Goal: Navigation & Orientation: Find specific page/section

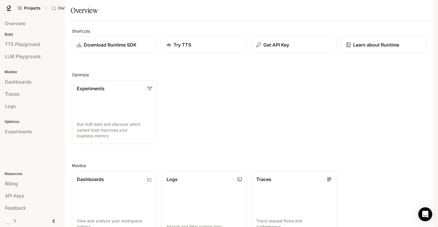
click at [198, 105] on div "Experiments Run A/B tests and discover which variant best improves your busines…" at bounding box center [246, 110] width 359 height 69
click at [73, 6] on p "Pen Pals [Production]" at bounding box center [74, 8] width 32 height 5
click at [150, 17] on div "Open workspace menu" at bounding box center [219, 113] width 438 height 227
click at [110, 38] on div "Shortcuts Download Runtime SDK Try TTS Get API Key Learn about Runtime Optimize…" at bounding box center [249, 177] width 369 height 312
click at [24, 25] on span "Overview" at bounding box center [15, 23] width 21 height 7
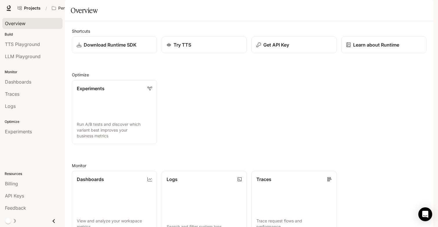
click at [206, 99] on div "Experiments Run A/B tests and discover which variant best improves your busines…" at bounding box center [246, 110] width 359 height 69
click at [428, 9] on div "button" at bounding box center [425, 8] width 8 height 8
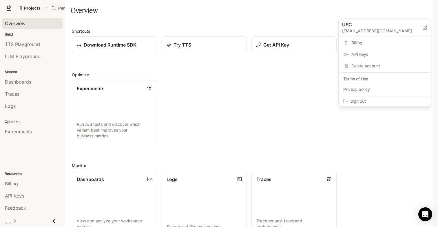
click at [427, 9] on div at bounding box center [219, 113] width 438 height 227
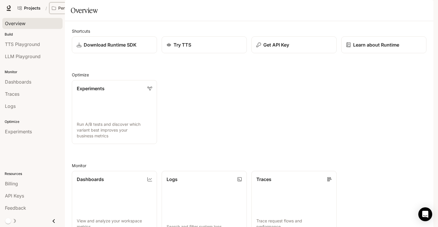
click at [64, 4] on button "Pen Pals [Production]" at bounding box center [74, 8] width 50 height 12
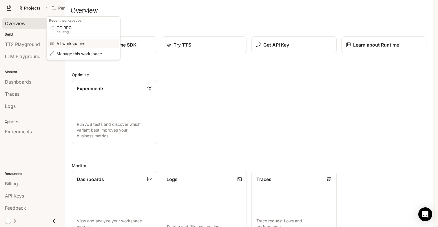
click at [67, 45] on span "All workspaces" at bounding box center [83, 43] width 52 height 4
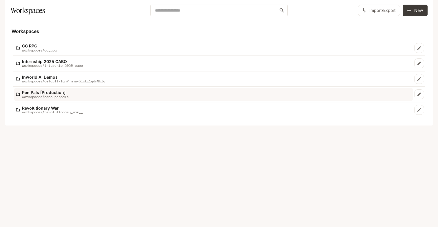
click at [80, 99] on div "Pen Pals [Production] workspaces/cabo_penpals" at bounding box center [213, 94] width 395 height 8
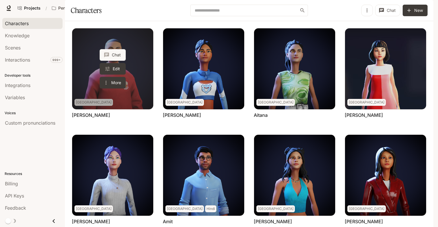
scroll to position [163, 0]
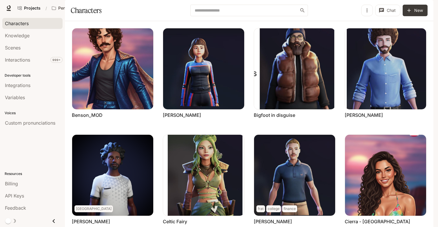
scroll to position [0, 0]
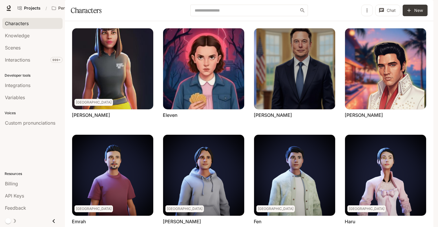
click at [345, 37] on div "Chat Edit More [PERSON_NAME]" at bounding box center [381, 72] width 91 height 107
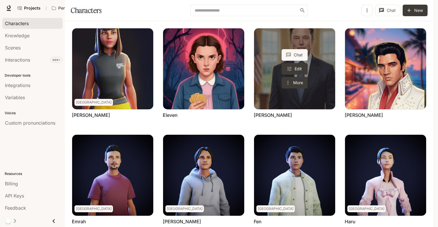
scroll to position [163, 0]
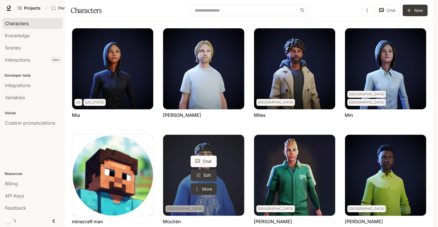
scroll to position [0, 0]
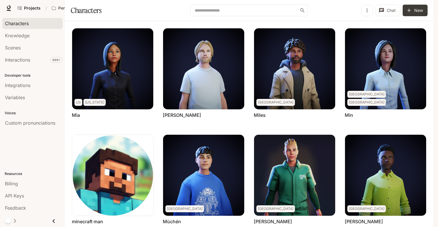
click at [250, 141] on div "Chat Edit More russia [PERSON_NAME]" at bounding box center [290, 178] width 91 height 107
click at [325, 38] on div "Chat Edit More London Miles" at bounding box center [290, 72] width 91 height 107
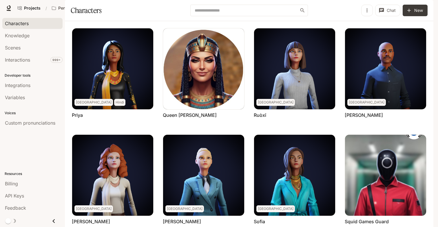
scroll to position [163, 0]
